Goal: Task Accomplishment & Management: Manage account settings

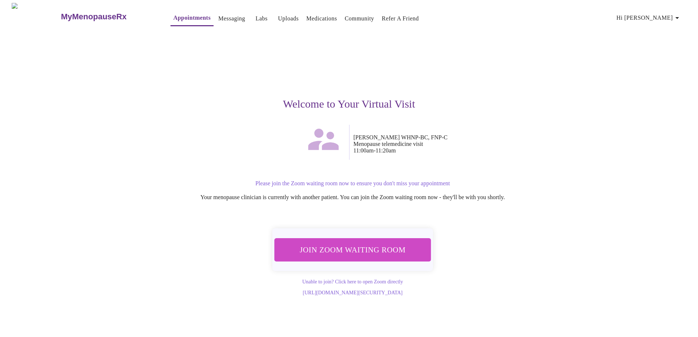
click at [346, 250] on span "Join Zoom Waiting Room" at bounding box center [352, 250] width 137 height 14
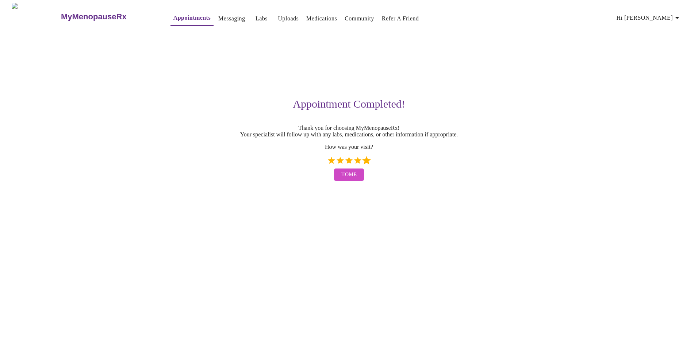
click at [365, 165] on label "5 Stars" at bounding box center [366, 160] width 9 height 9
click at [327, 164] on input "5 Stars" at bounding box center [327, 163] width 0 height 0
radio input "true"
click at [349, 180] on span "Home" at bounding box center [349, 174] width 16 height 9
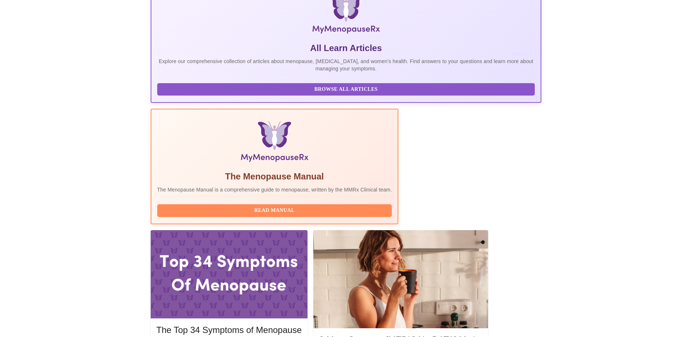
scroll to position [125, 0]
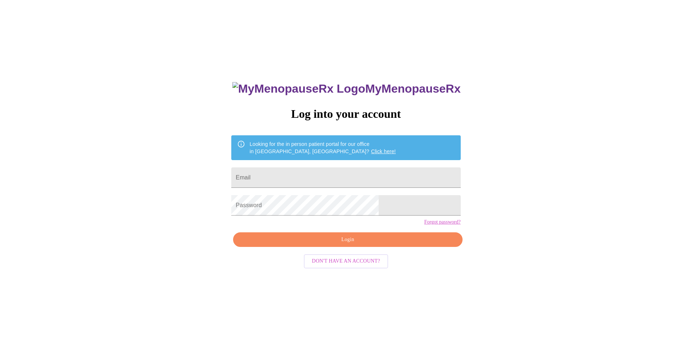
scroll to position [7, 0]
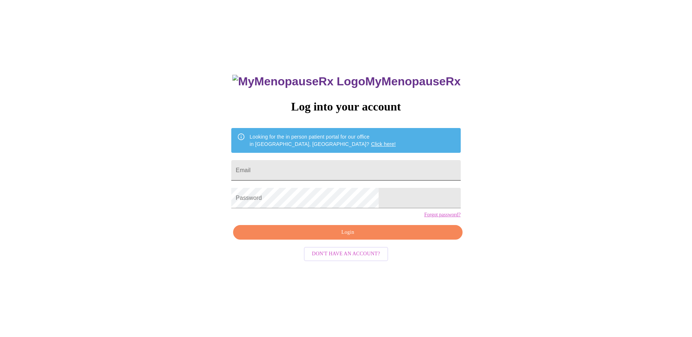
click at [361, 161] on input "Email" at bounding box center [345, 170] width 229 height 20
type input "gdilonardo92@gmail.com"
click at [339, 237] on span "Login" at bounding box center [348, 232] width 212 height 9
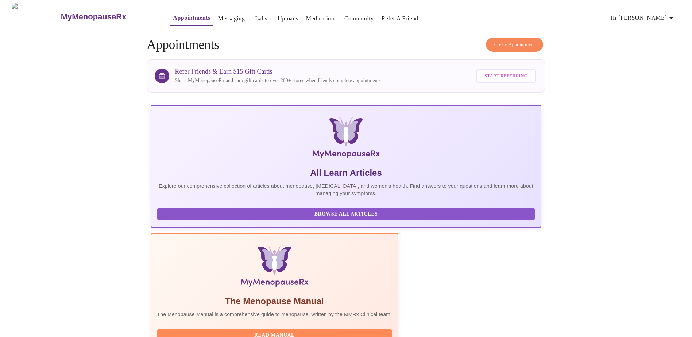
click at [503, 74] on span "Start Referring" at bounding box center [506, 76] width 43 height 8
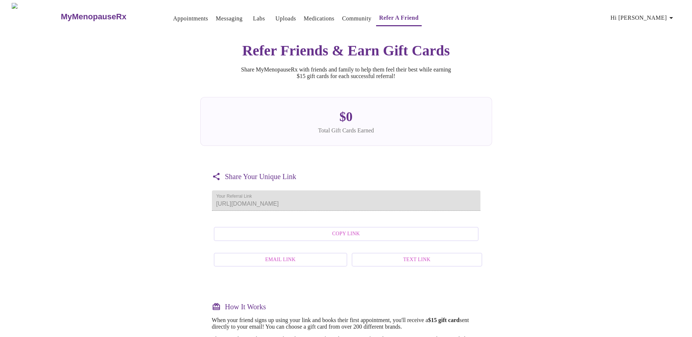
click at [253, 14] on link "Labs" at bounding box center [259, 19] width 12 height 10
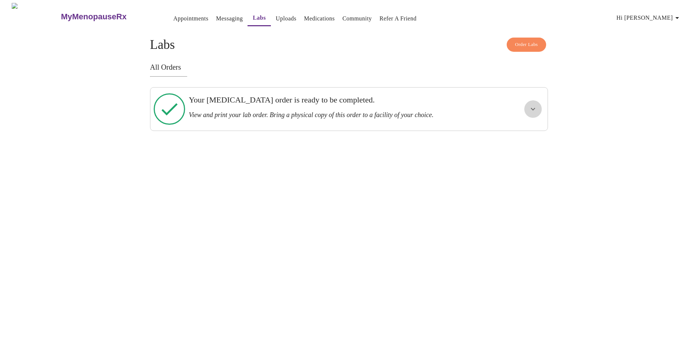
click at [534, 105] on icon "show more" at bounding box center [533, 109] width 9 height 9
click at [518, 131] on span "View Order" at bounding box center [515, 135] width 33 height 9
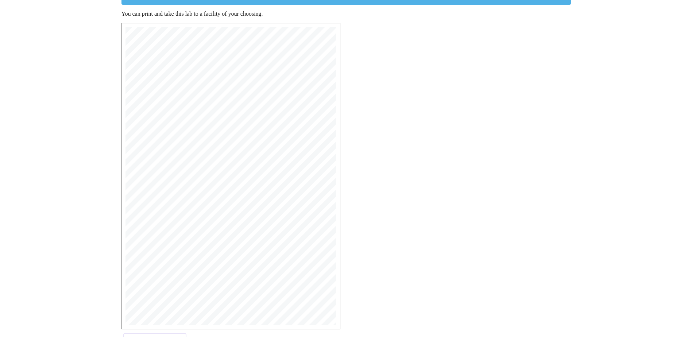
scroll to position [114, 0]
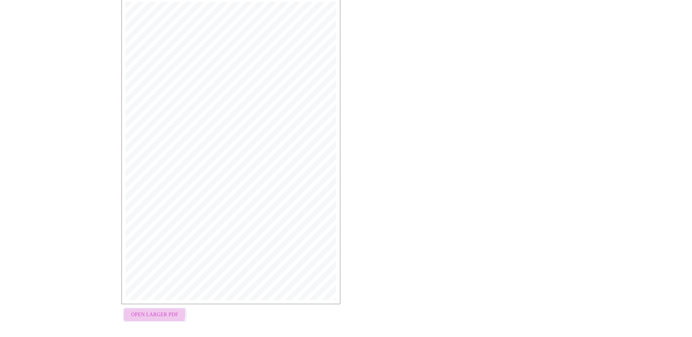
click at [153, 311] on span "Open Larger PDF" at bounding box center [154, 315] width 47 height 9
click at [172, 308] on button "Open Larger PDF" at bounding box center [154, 315] width 63 height 14
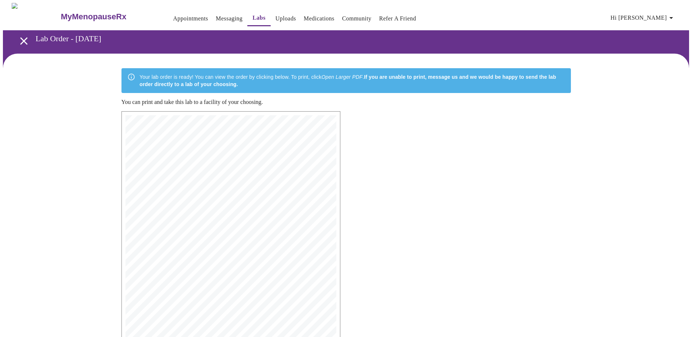
click at [310, 15] on link "Medications" at bounding box center [319, 19] width 31 height 10
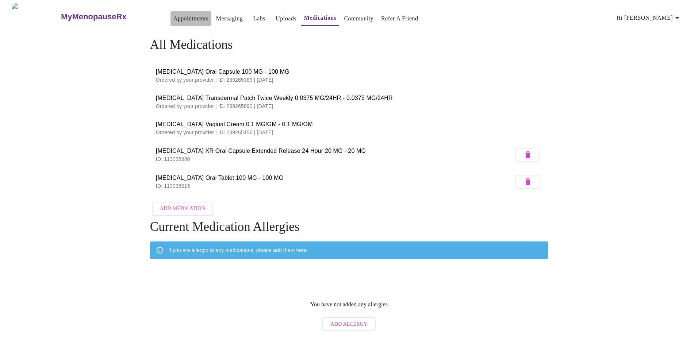
click at [173, 14] on link "Appointments" at bounding box center [190, 19] width 35 height 10
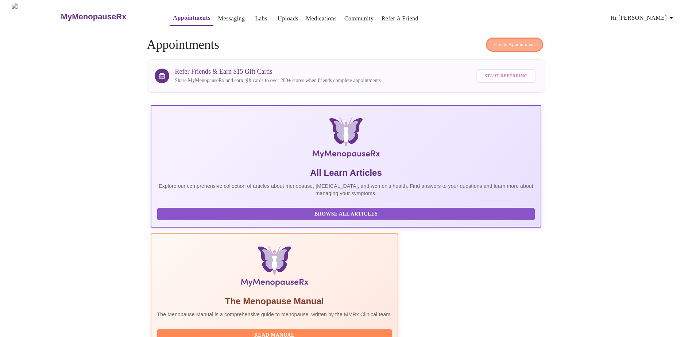
click at [513, 41] on span "Create Appointment" at bounding box center [515, 45] width 41 height 8
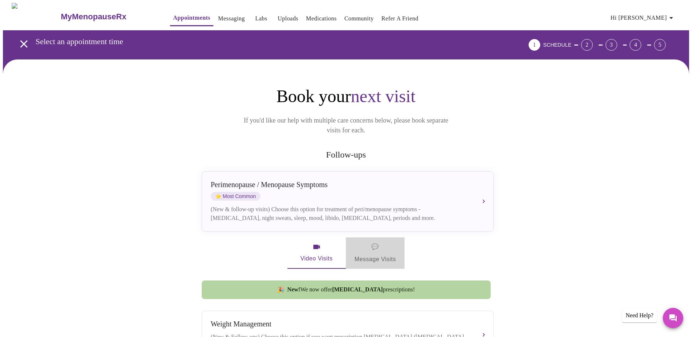
click at [381, 248] on span "💬 Message Visits" at bounding box center [376, 253] width 42 height 23
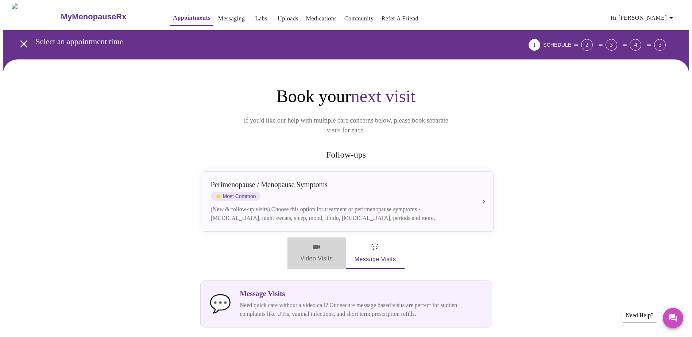
click at [305, 245] on span "Video Visits" at bounding box center [316, 253] width 41 height 21
